Goal: Transaction & Acquisition: Purchase product/service

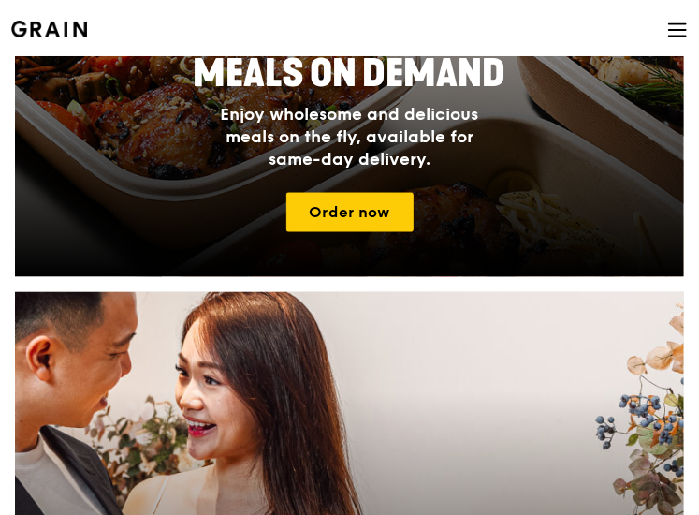
scroll to position [704, 0]
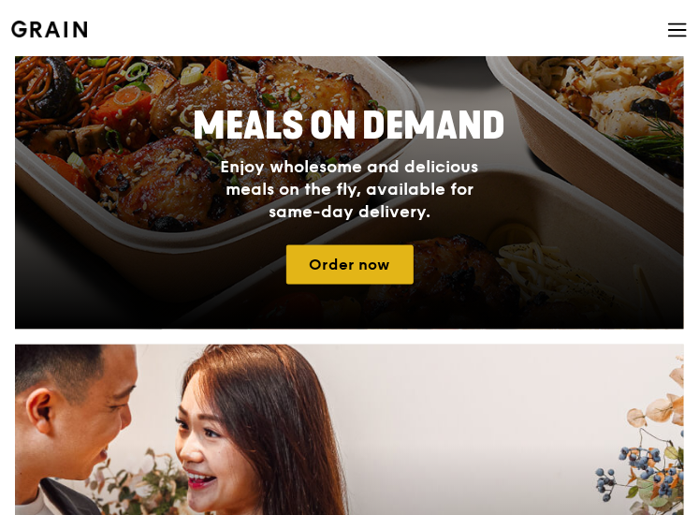
click at [344, 263] on link "Order now" at bounding box center [349, 264] width 127 height 39
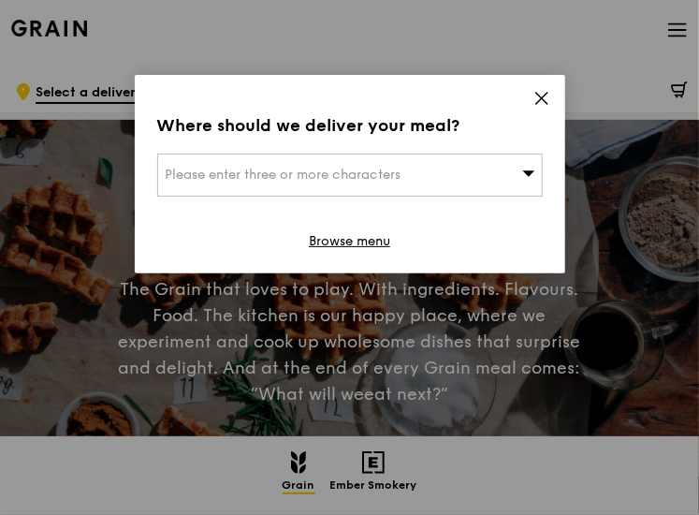
click at [376, 165] on div "Please enter three or more characters" at bounding box center [350, 174] width 386 height 43
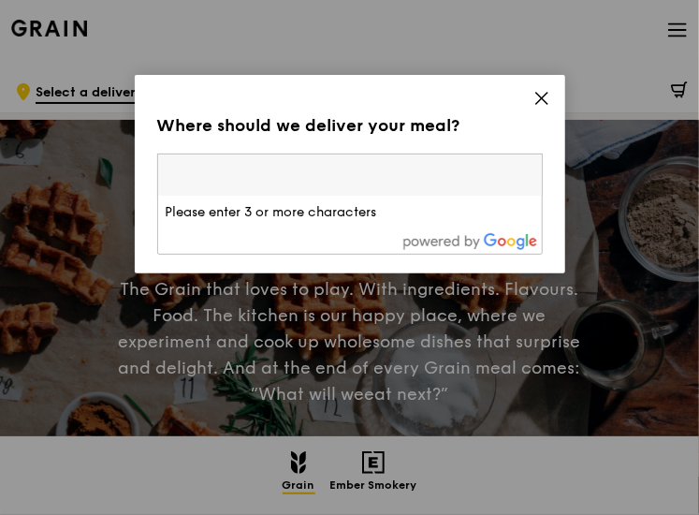
click at [310, 184] on input "search" at bounding box center [350, 174] width 384 height 41
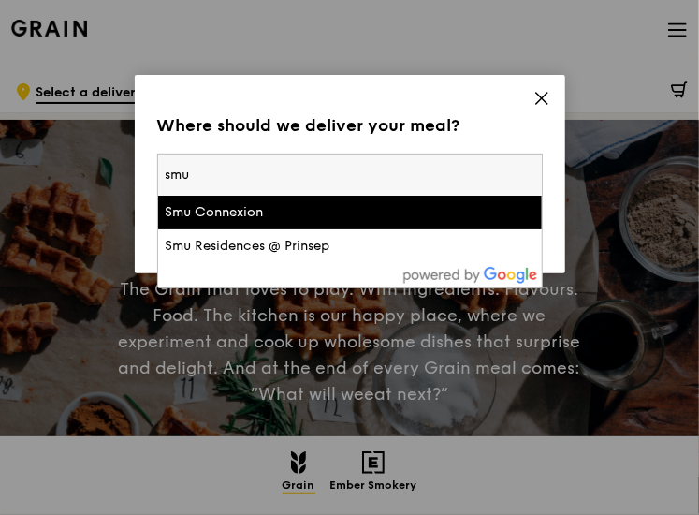
type input "smu"
click at [249, 215] on div "Smu Connexion" at bounding box center [304, 212] width 277 height 19
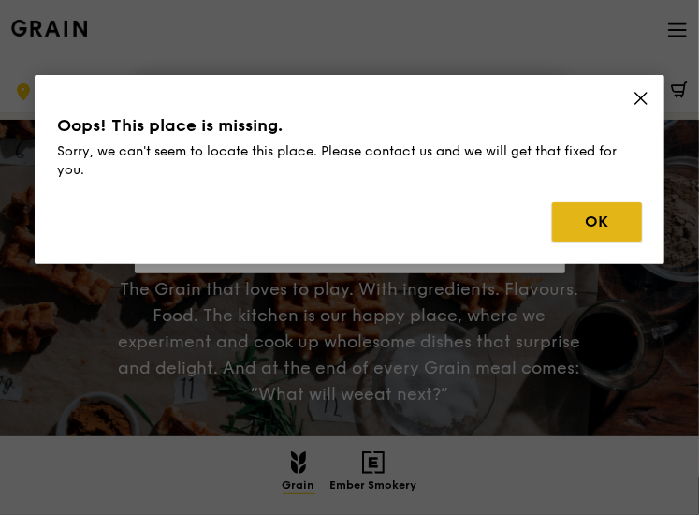
click at [599, 235] on button "OK" at bounding box center [597, 221] width 90 height 39
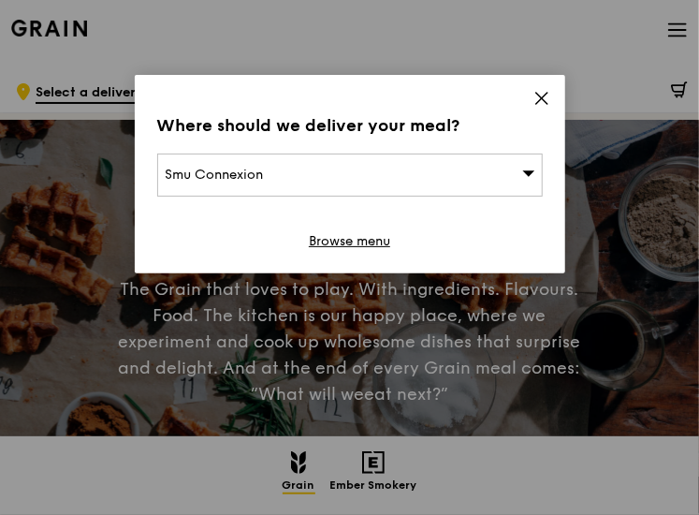
click at [447, 179] on div "Smu Connexion" at bounding box center [350, 174] width 386 height 43
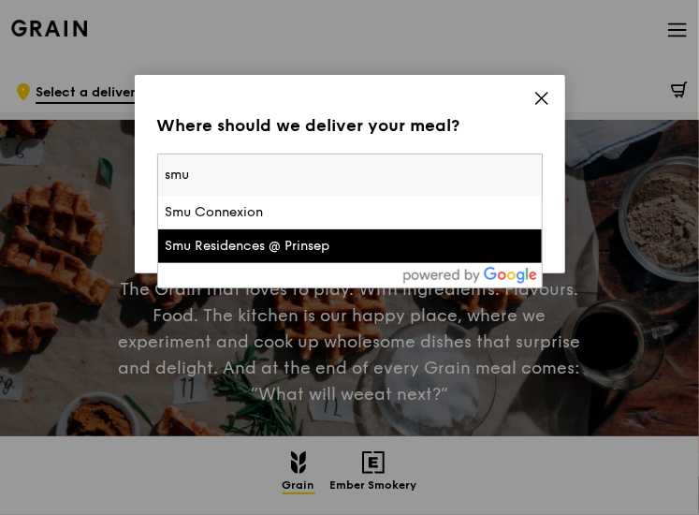
click at [315, 255] on li "Smu Residences @ Prinsep" at bounding box center [350, 246] width 384 height 34
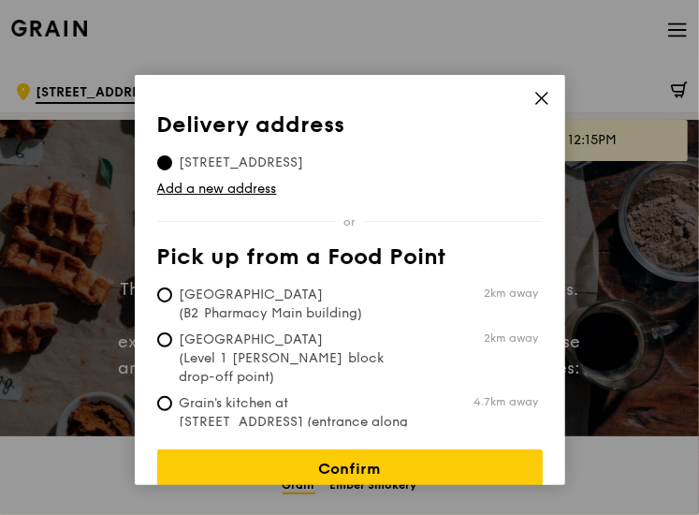
click at [541, 96] on icon at bounding box center [541, 98] width 17 height 17
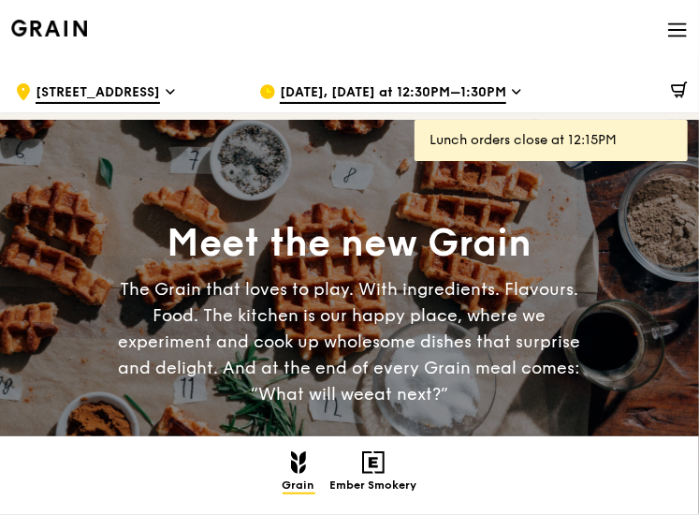
click at [672, 24] on icon at bounding box center [677, 24] width 17 height 0
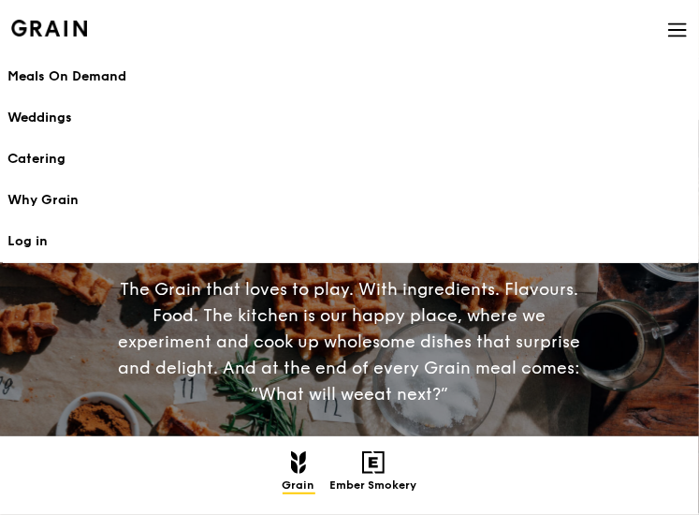
click at [52, 75] on h1 "Meals On Demand" at bounding box center [349, 76] width 684 height 19
click at [165, 322] on div "The Grain that loves to play. With ingredients. Flavours. Food. The kitchen is …" at bounding box center [349, 341] width 490 height 131
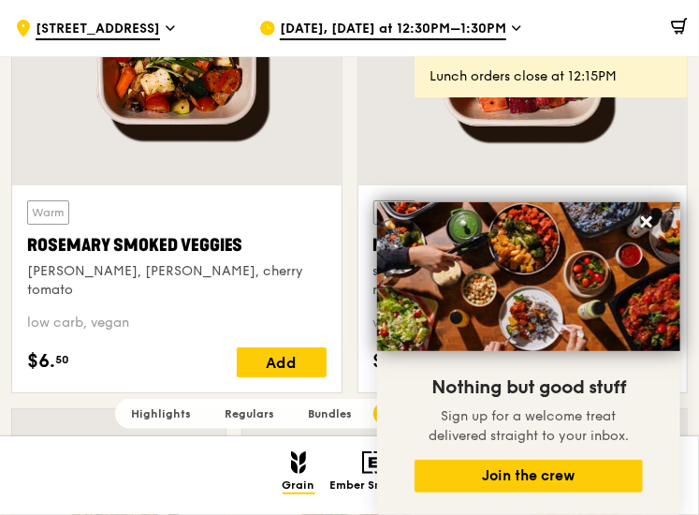
scroll to position [4114, 0]
